Goal: Task Accomplishment & Management: Use online tool/utility

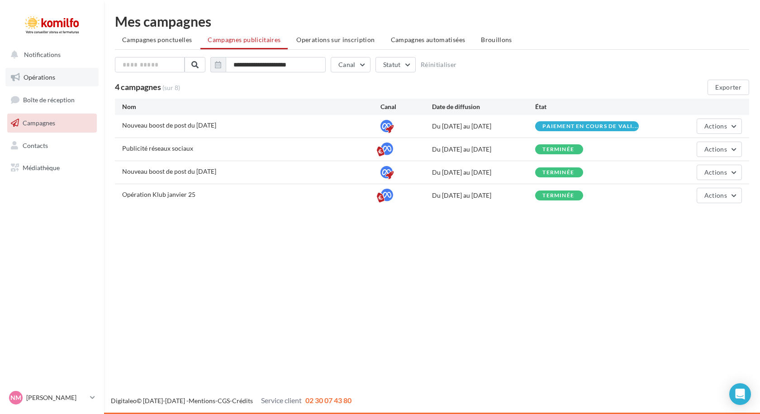
click at [30, 73] on span "Opérations" at bounding box center [40, 77] width 32 height 8
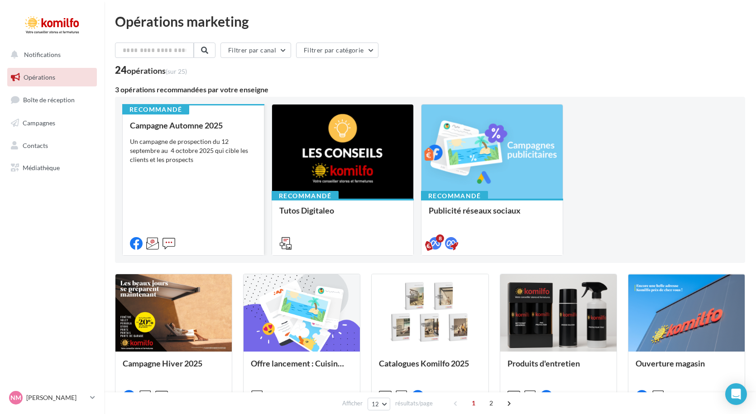
click at [178, 143] on div "Un campagne de prospection du 12 septembre au 4 octobre 2025 qui cible les clie…" at bounding box center [193, 150] width 127 height 27
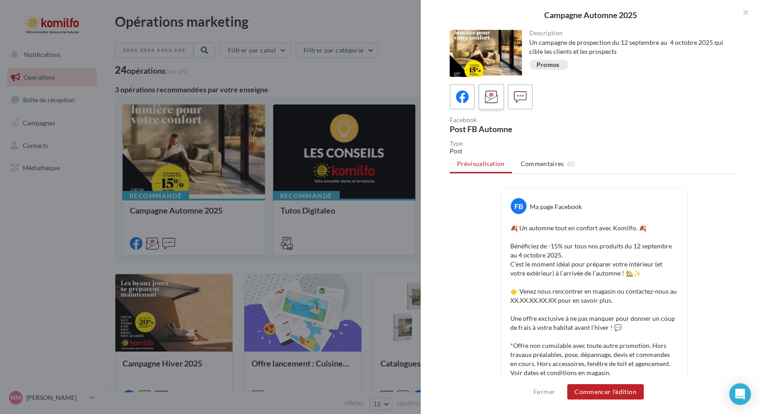
click at [485, 89] on div at bounding box center [491, 97] width 17 height 17
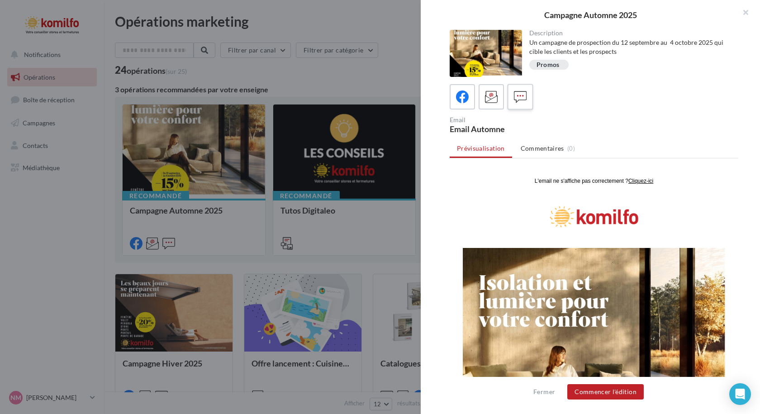
click at [524, 92] on icon at bounding box center [520, 96] width 13 height 13
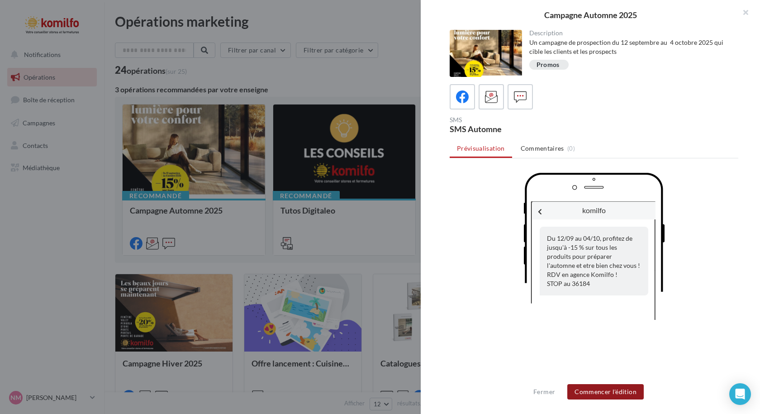
click at [597, 390] on button "Commencer l'édition" at bounding box center [605, 391] width 76 height 15
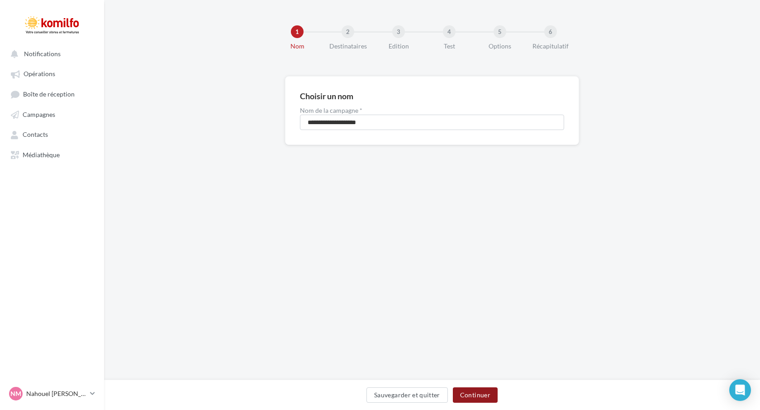
click at [474, 396] on button "Continuer" at bounding box center [475, 394] width 45 height 15
